Goal: Task Accomplishment & Management: Use online tool/utility

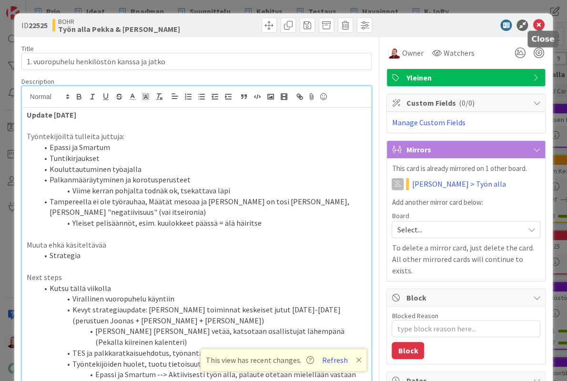
click at [539, 21] on icon at bounding box center [537, 25] width 11 height 11
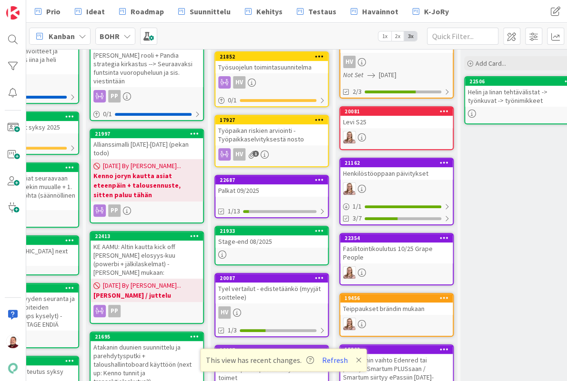
scroll to position [171, 193]
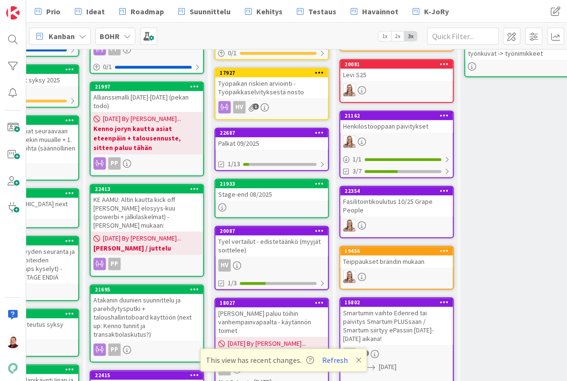
click at [277, 188] on div "Stage-end 08/2025" at bounding box center [271, 194] width 112 height 12
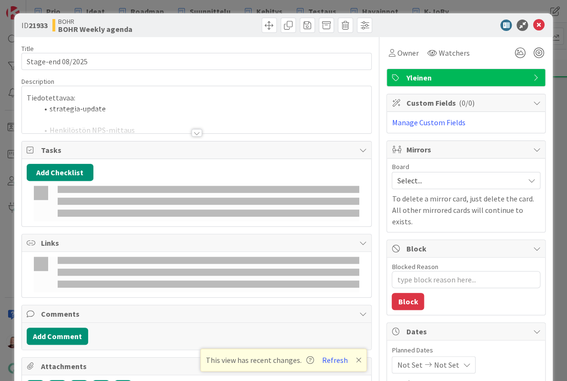
type textarea "x"
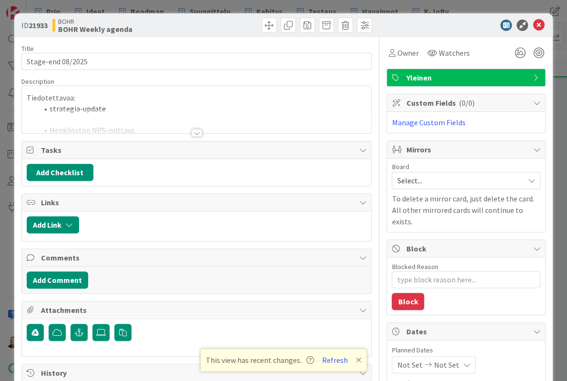
click at [195, 129] on div at bounding box center [196, 133] width 10 height 8
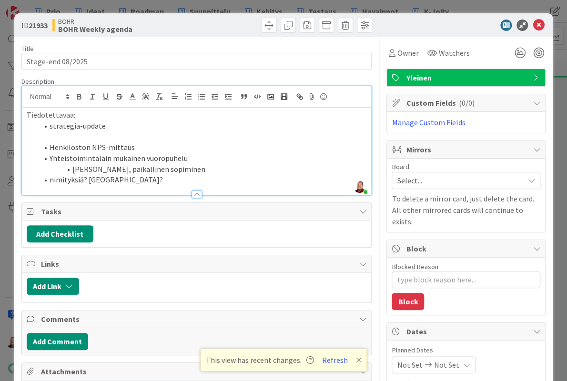
click at [168, 153] on li "Yhteistoimintalain mukainen vuoropuhelu" at bounding box center [202, 158] width 329 height 11
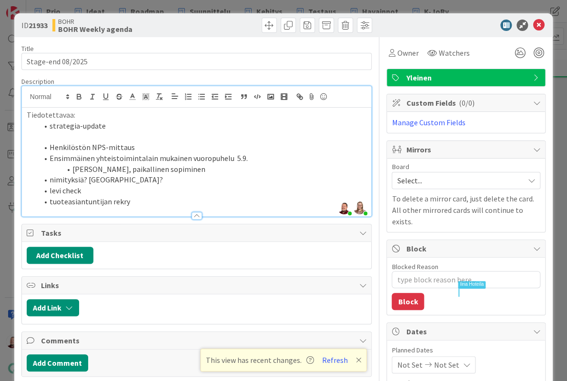
click at [110, 174] on li "nimityksiä? Joonas?" at bounding box center [202, 179] width 329 height 11
type textarea "x"
